Goal: Information Seeking & Learning: Compare options

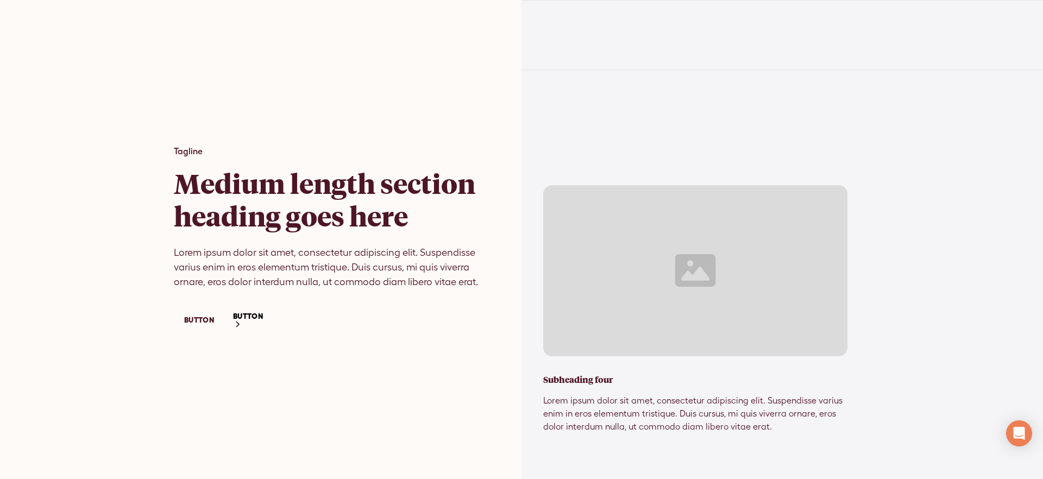
scroll to position [8915, 0]
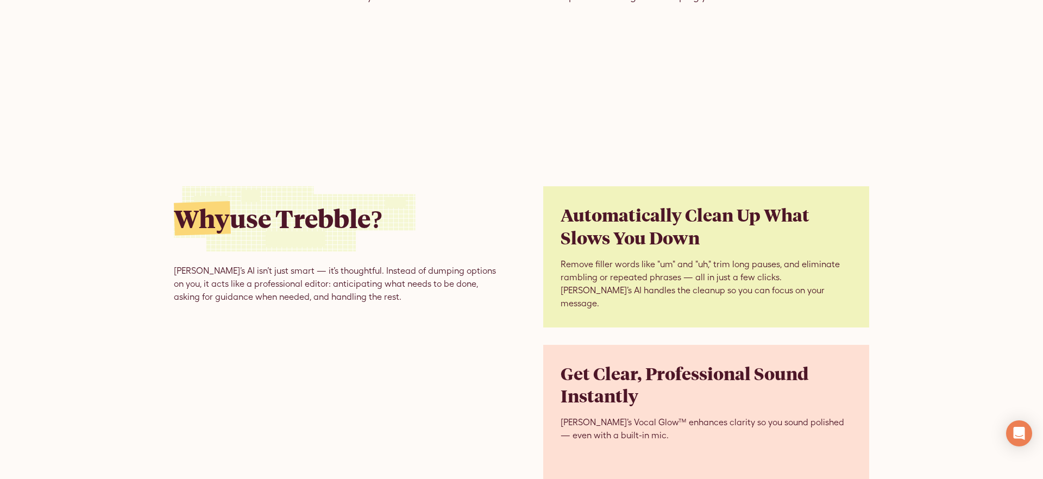
scroll to position [2232, 0]
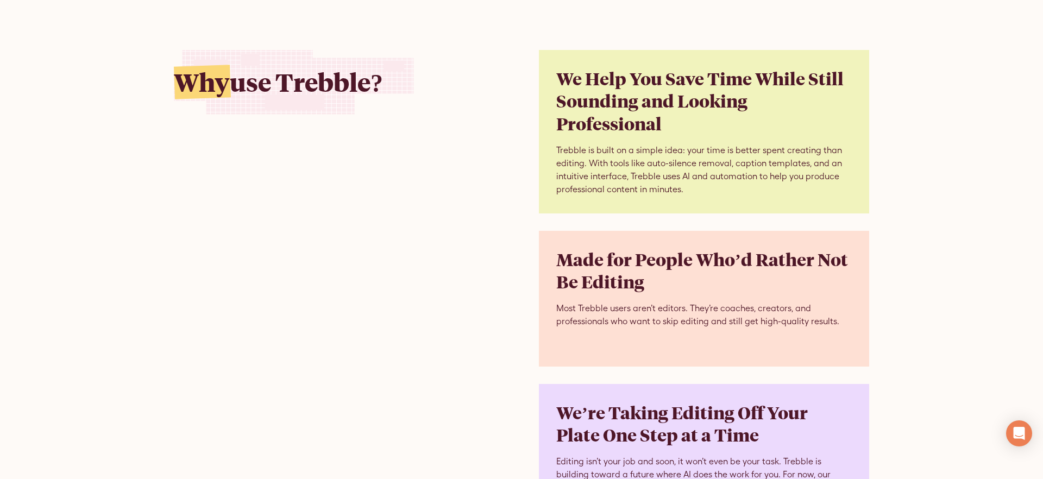
scroll to position [6898, 0]
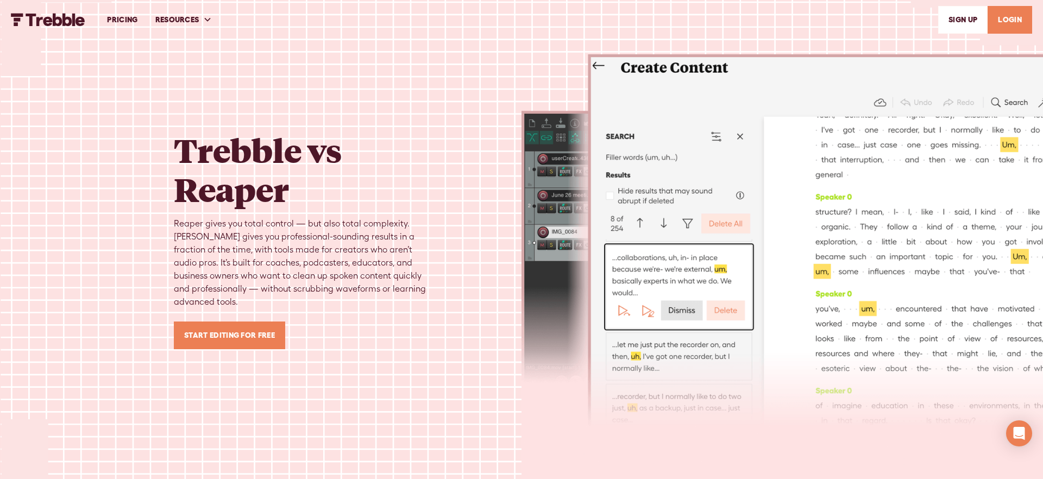
scroll to position [4454, 0]
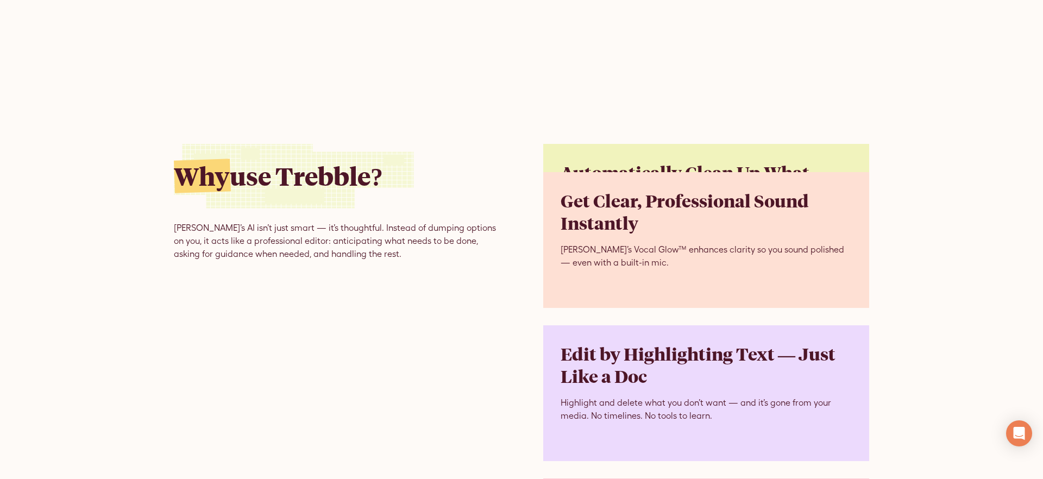
scroll to position [2288, 0]
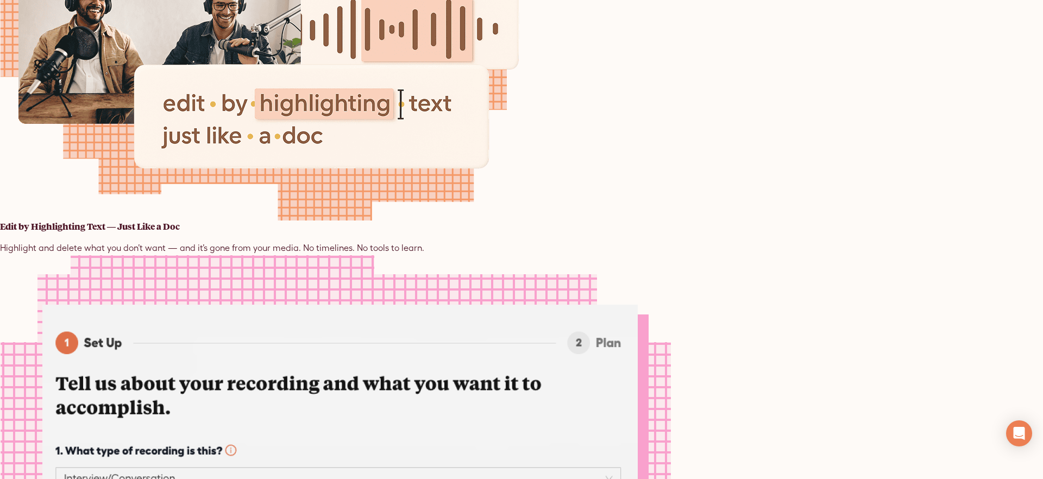
scroll to position [3068, 0]
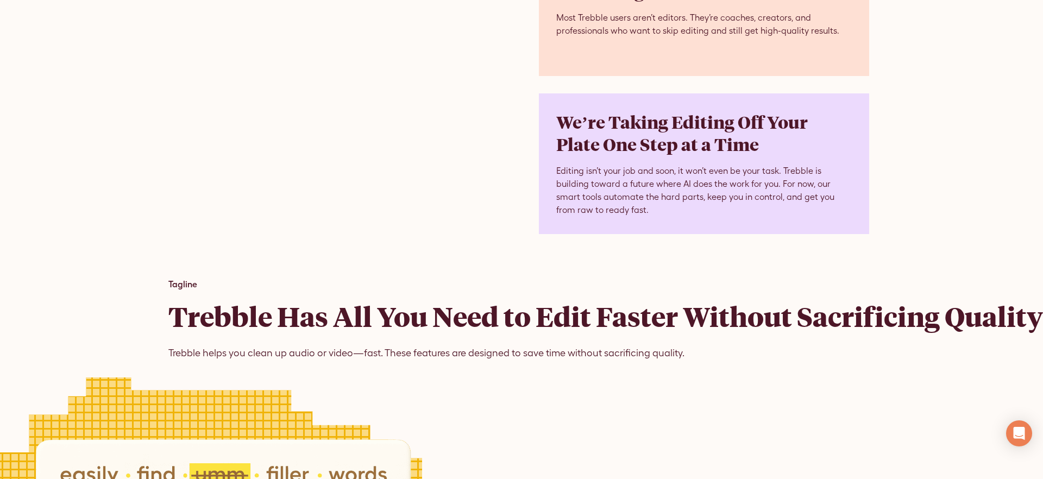
scroll to position [7161, 0]
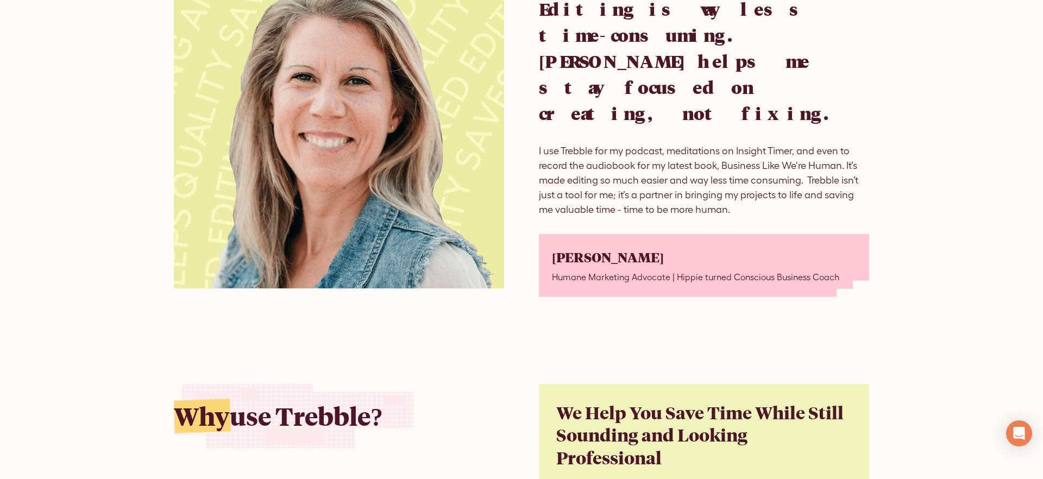
scroll to position [6585, 0]
